Goal: Transaction & Acquisition: Register for event/course

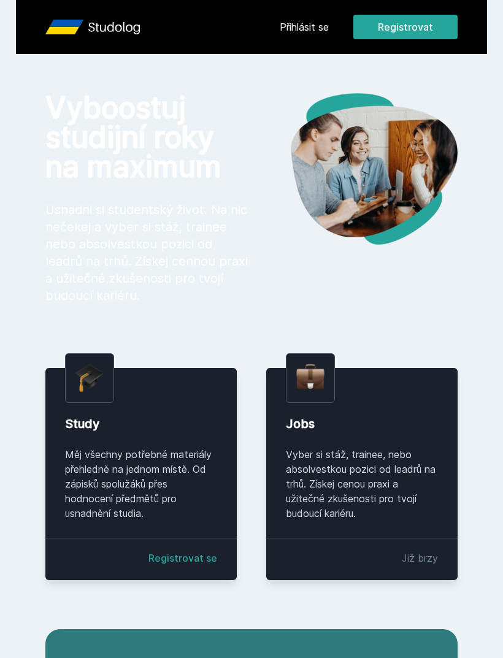
click at [405, 27] on button "Registrovat" at bounding box center [405, 27] width 104 height 25
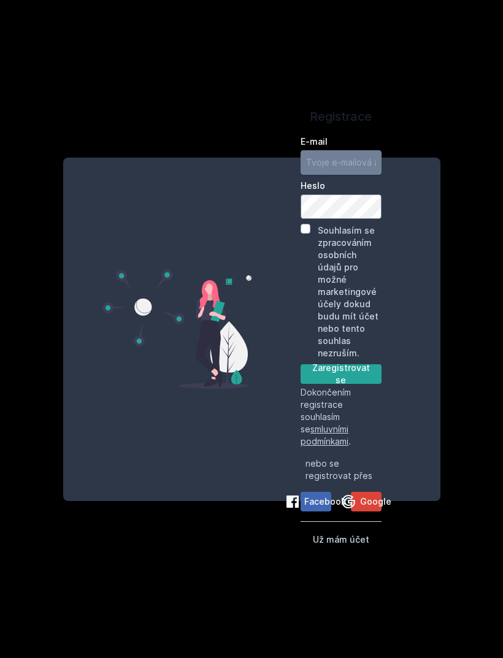
click at [341, 175] on input "E-mail" at bounding box center [341, 162] width 81 height 25
type input "[EMAIL_ADDRESS][DOMAIN_NAME]"
click at [306, 263] on div "Souhlasím se zpracováním osobních údajů pro možné marketingové účely dokud budu…" at bounding box center [341, 292] width 81 height 136
click at [304, 234] on input "Souhlasím se zpracováním osobních údajů pro možné marketingové účely dokud budu…" at bounding box center [306, 229] width 10 height 10
checkbox input "true"
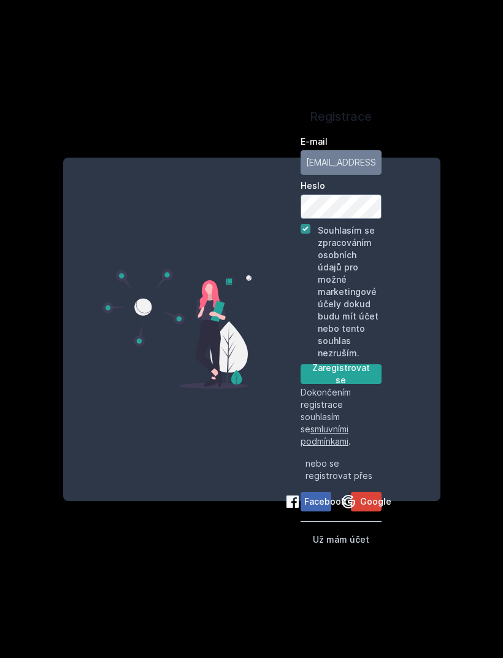
click at [348, 384] on button "Zaregistrovat se" at bounding box center [341, 374] width 81 height 20
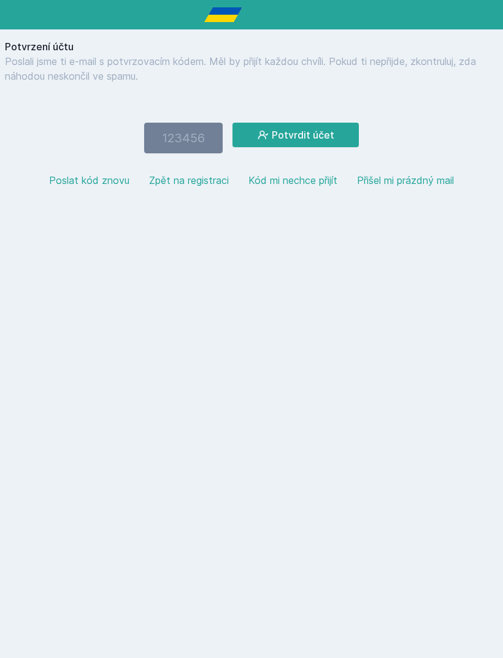
click at [193, 135] on input "number" at bounding box center [183, 138] width 79 height 31
type input "863609"
click at [305, 129] on button "Potvrdit účet" at bounding box center [296, 135] width 126 height 25
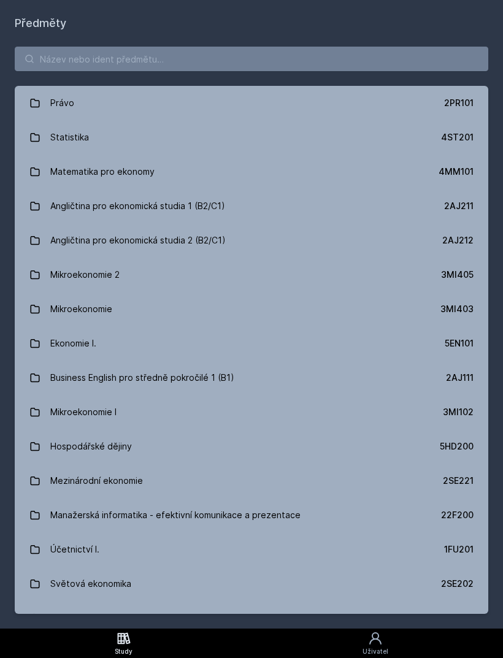
click at [241, 210] on link "Angličtina pro ekonomická studia 1 (B2/C1) 2AJ211" at bounding box center [252, 206] width 474 height 34
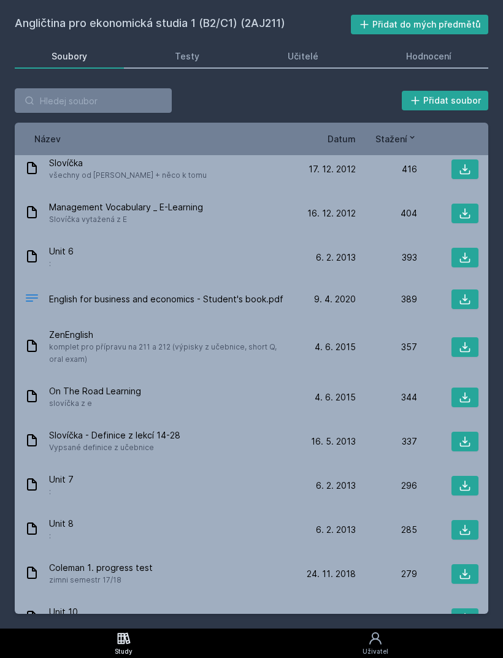
scroll to position [1319, 0]
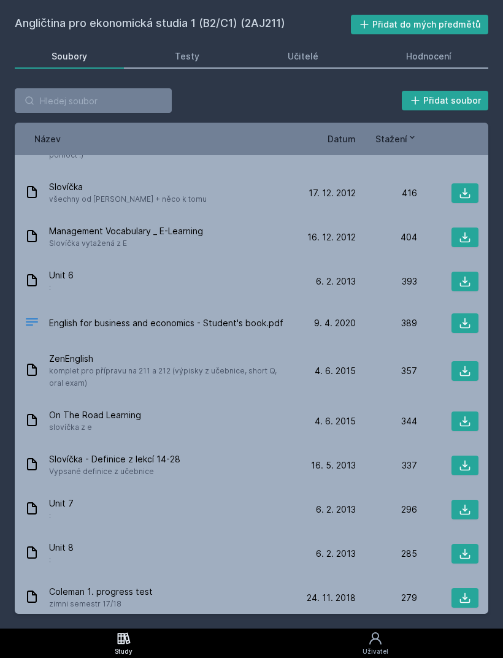
click at [261, 317] on span "English for business and economics - Student's book.pdf" at bounding box center [166, 323] width 234 height 12
click at [466, 317] on icon at bounding box center [465, 323] width 12 height 12
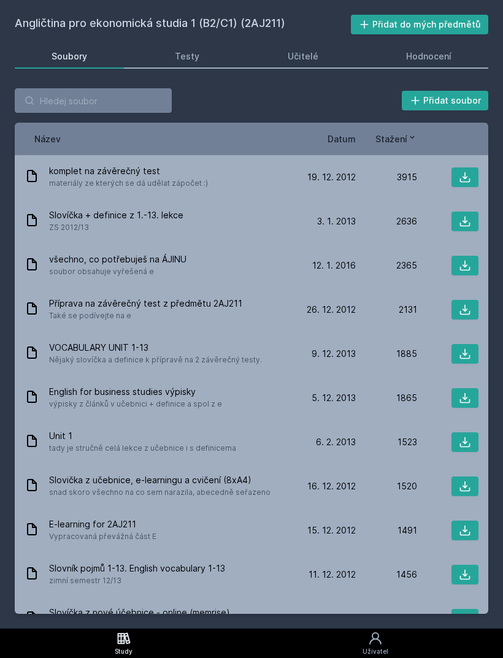
scroll to position [0, 0]
click at [218, 53] on link "Testy" at bounding box center [188, 56] width 98 height 25
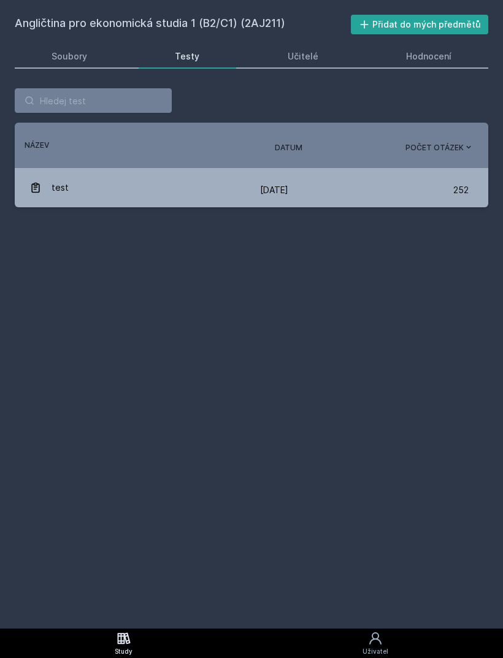
click at [91, 53] on link "Soubory" at bounding box center [69, 56] width 109 height 25
